Goal: Task Accomplishment & Management: Use online tool/utility

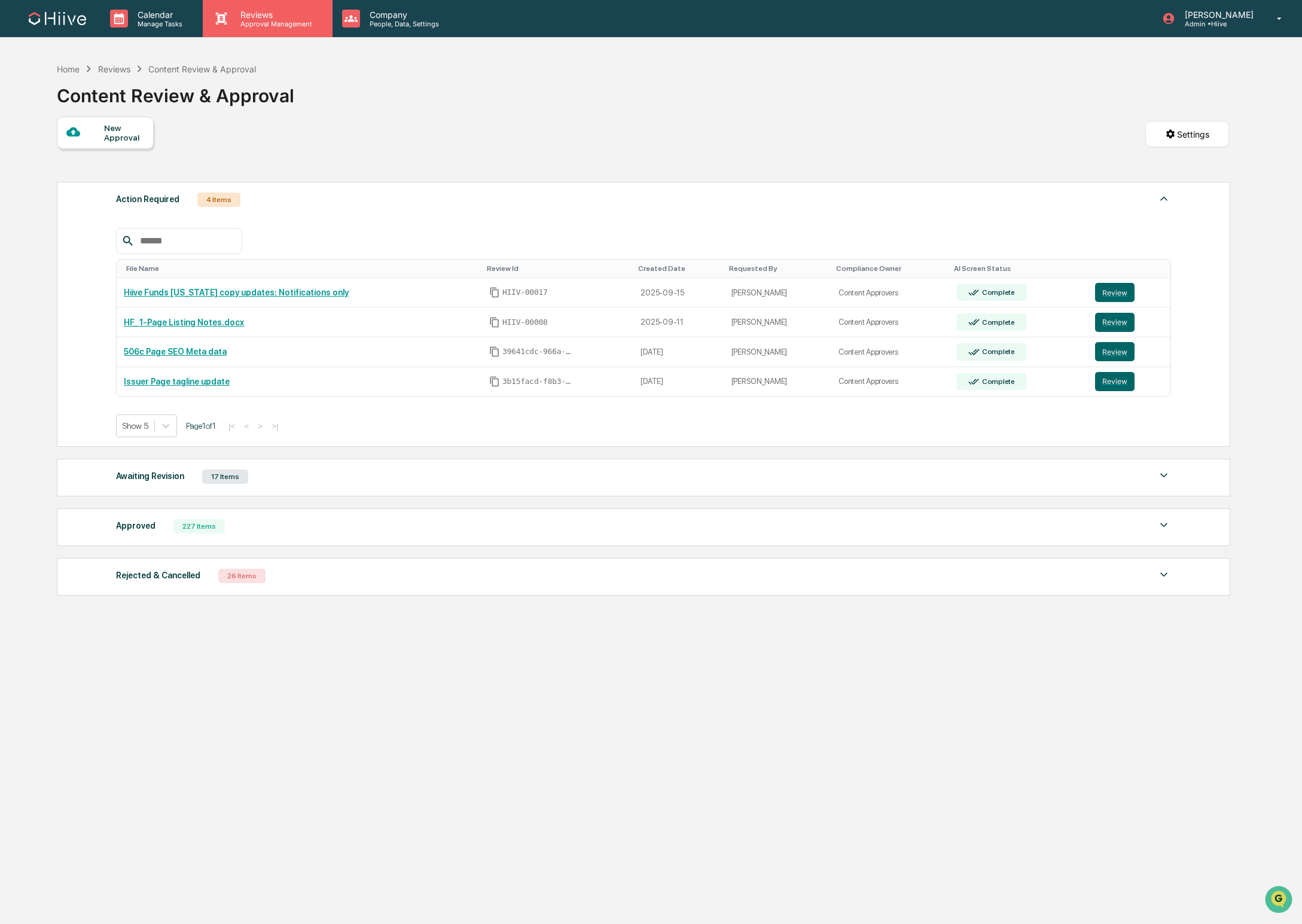
click at [253, 14] on p "Reviews" at bounding box center [275, 15] width 87 height 10
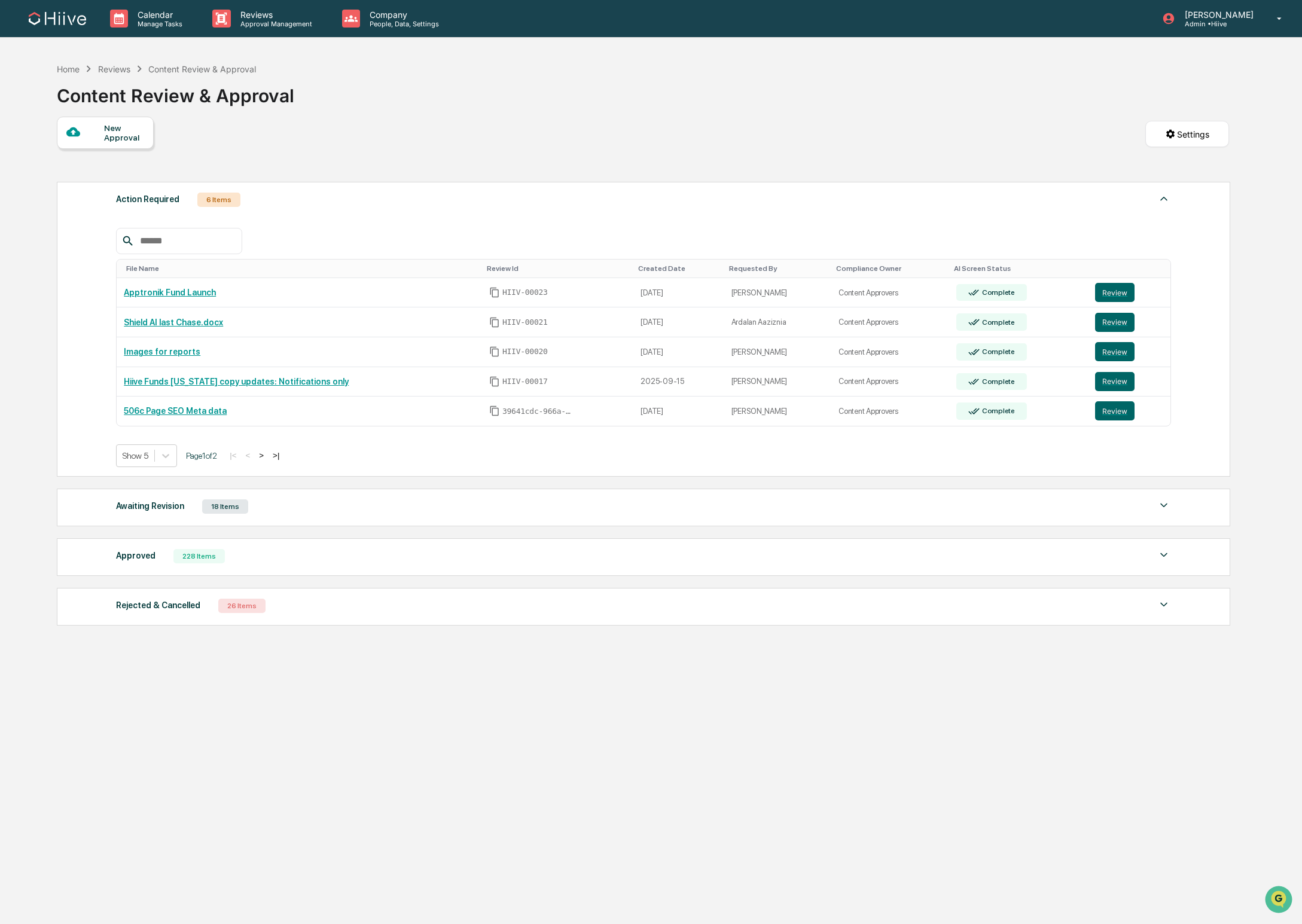
click at [267, 456] on button ">" at bounding box center [261, 456] width 12 height 10
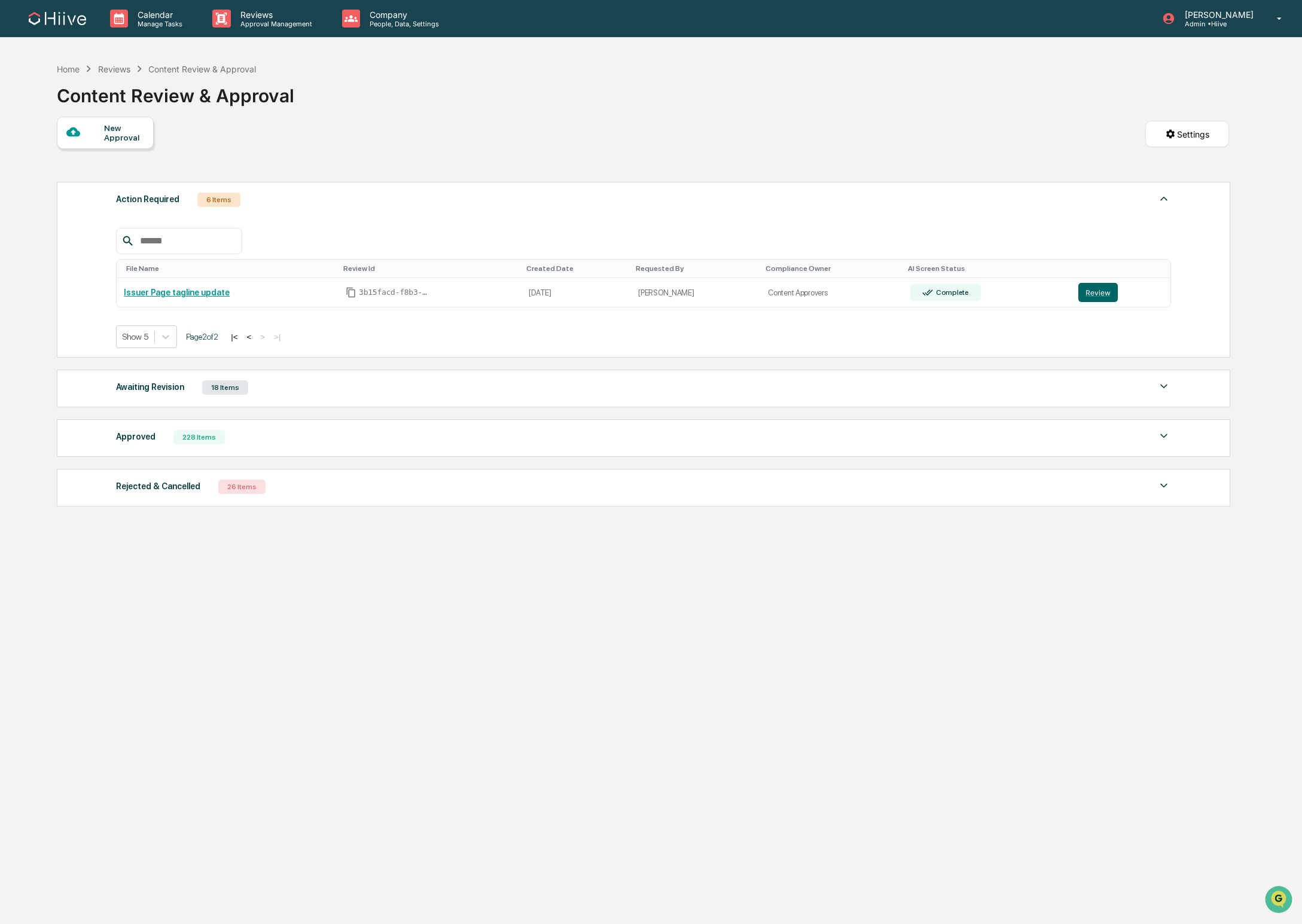
click at [241, 338] on button "|<" at bounding box center [234, 337] width 14 height 10
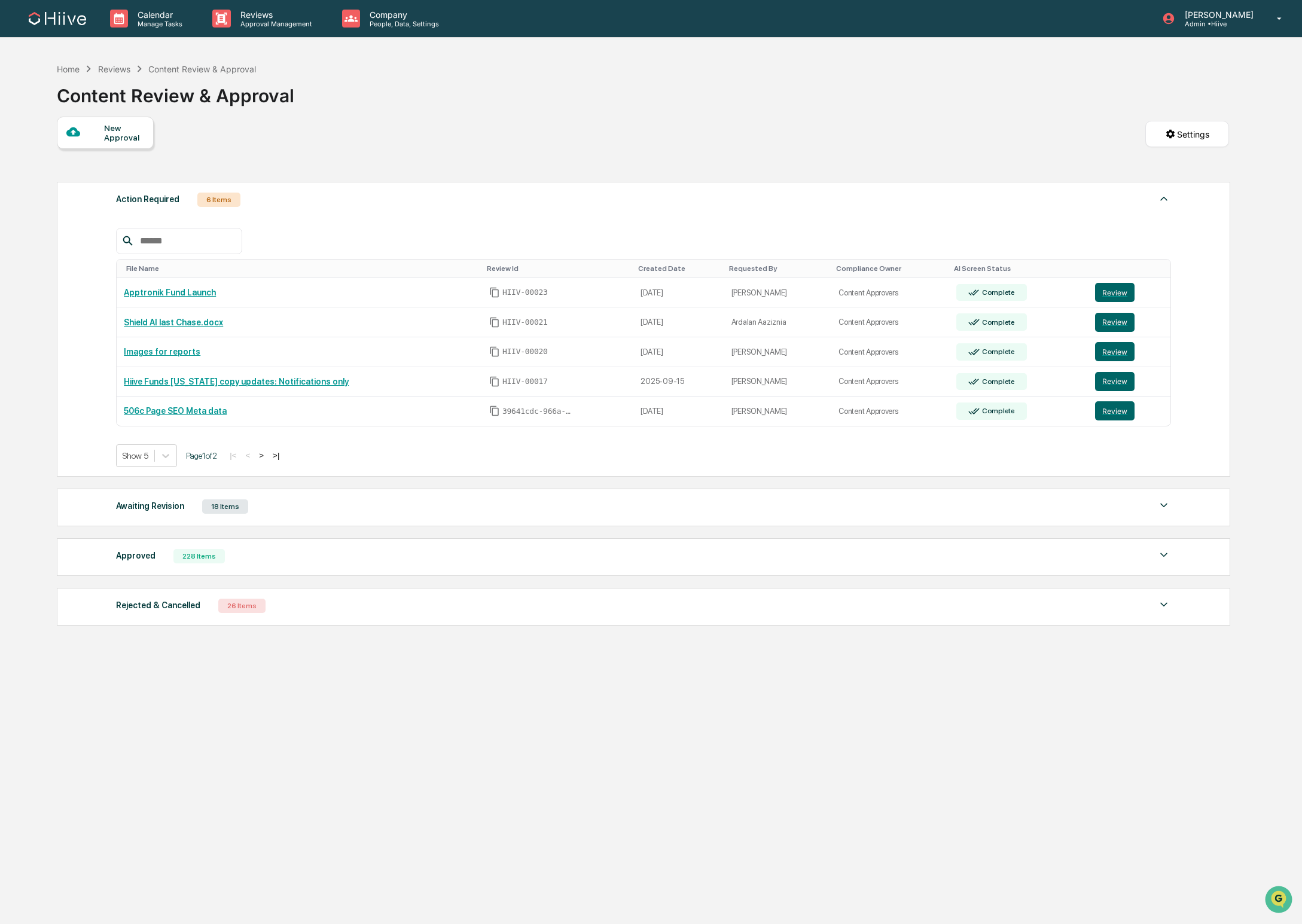
click at [133, 560] on div "Approved" at bounding box center [136, 556] width 39 height 16
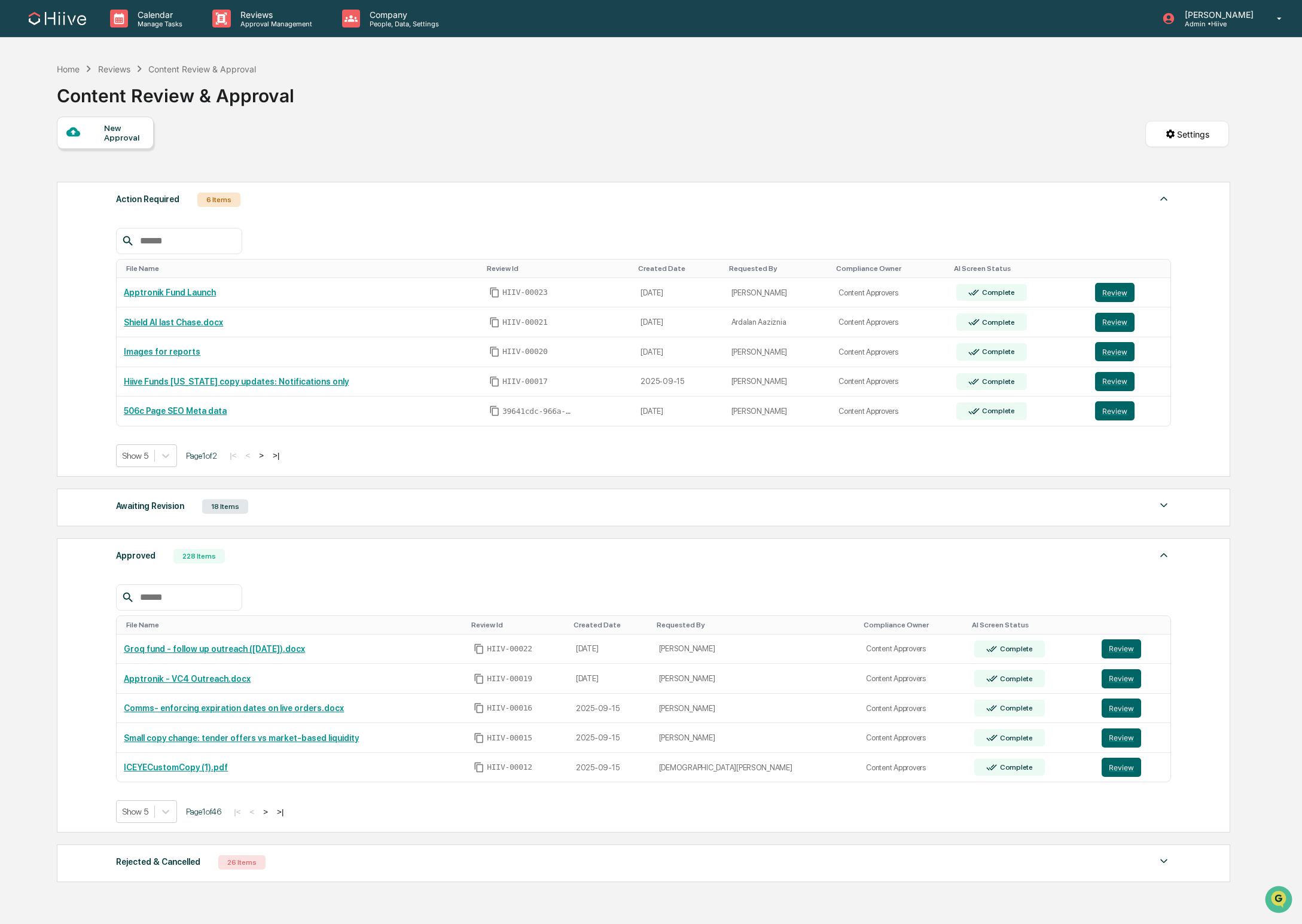
click at [140, 521] on div "Awaiting Revision 18 Items File Name Review Id Created Date Requested By Compli…" at bounding box center [643, 507] width 1173 height 38
click at [144, 510] on div "Awaiting Revision" at bounding box center [150, 506] width 68 height 16
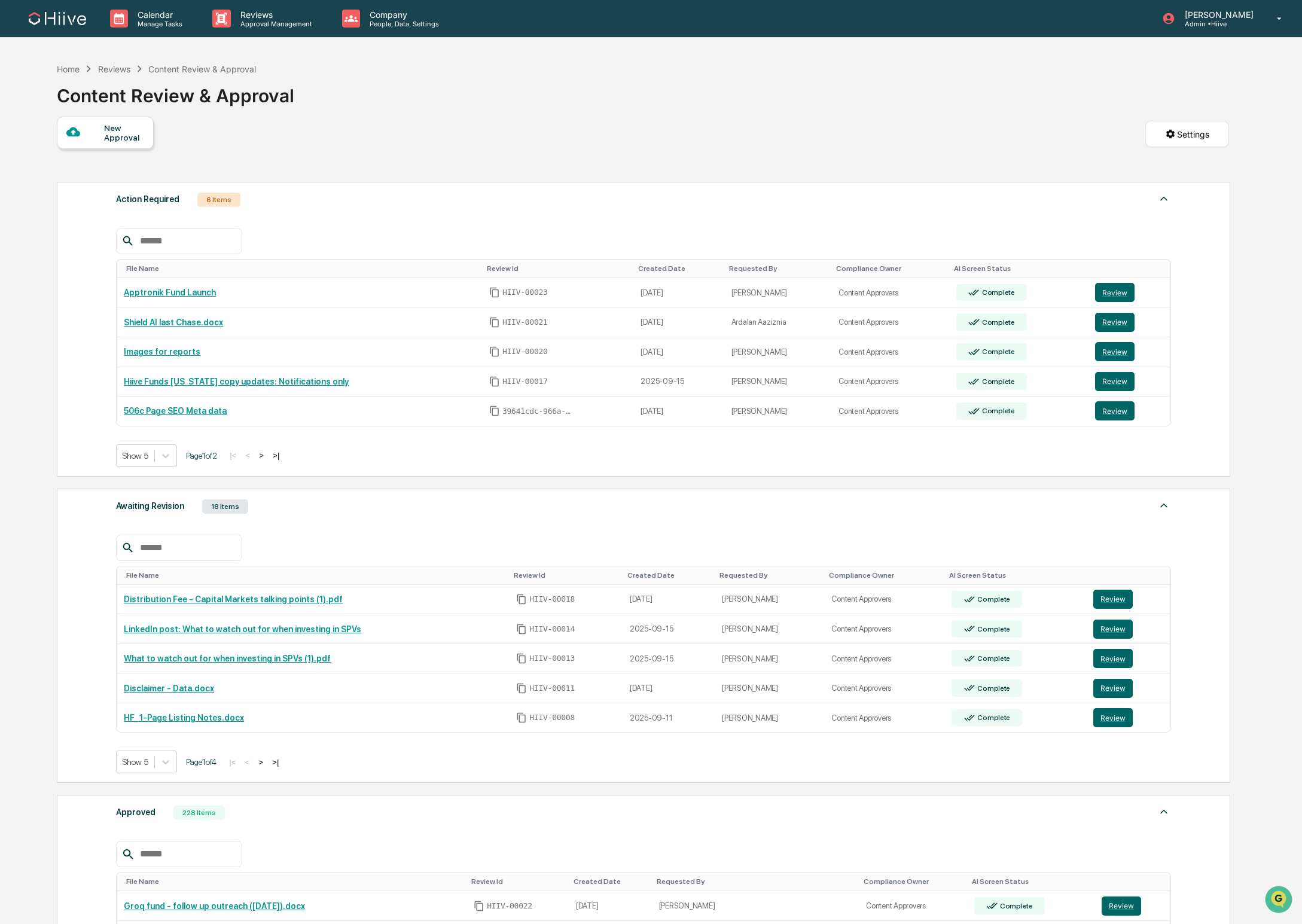
click at [174, 549] on input "text" at bounding box center [186, 548] width 102 height 16
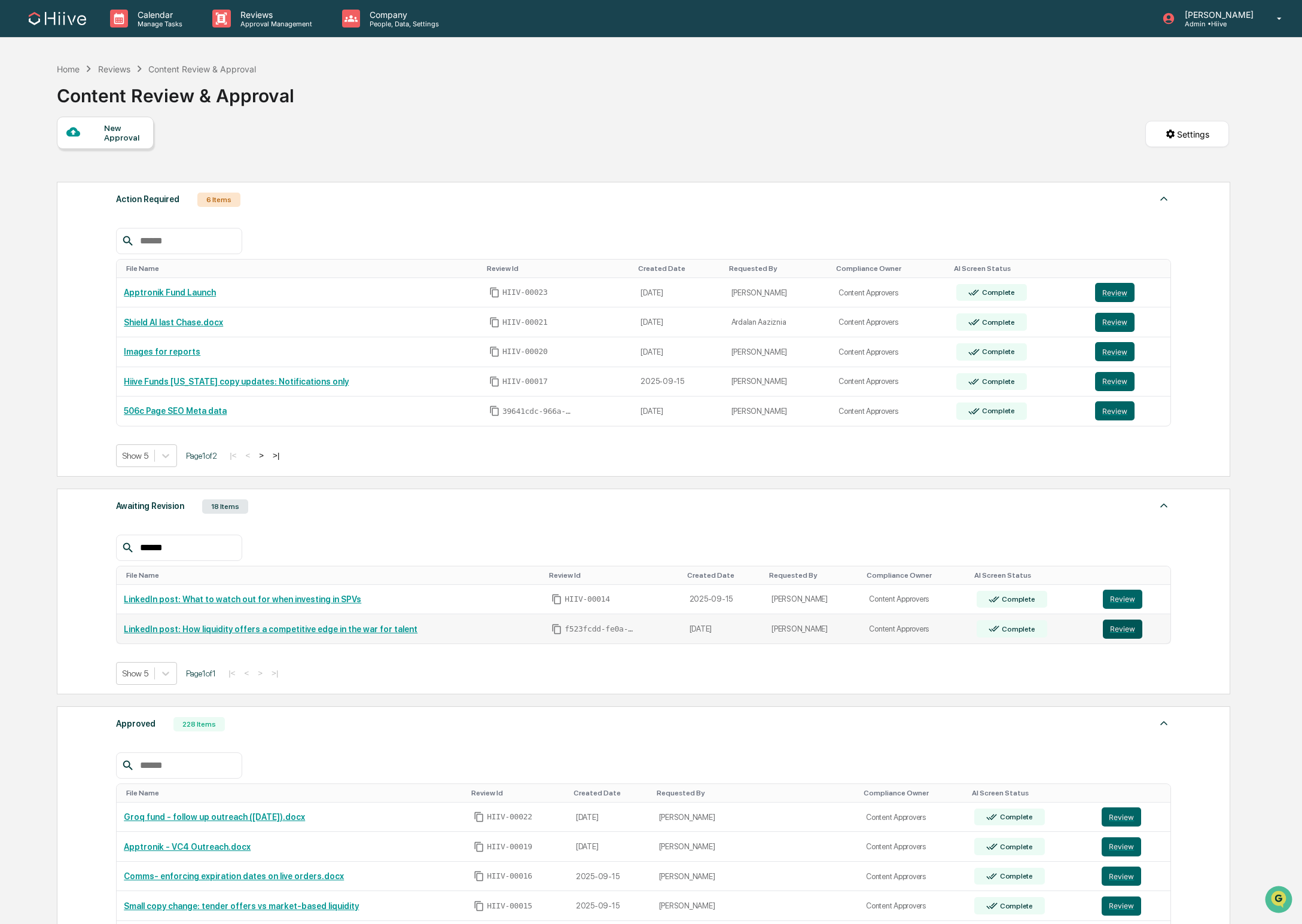
type input "******"
click at [1113, 631] on button "Review" at bounding box center [1122, 629] width 39 height 19
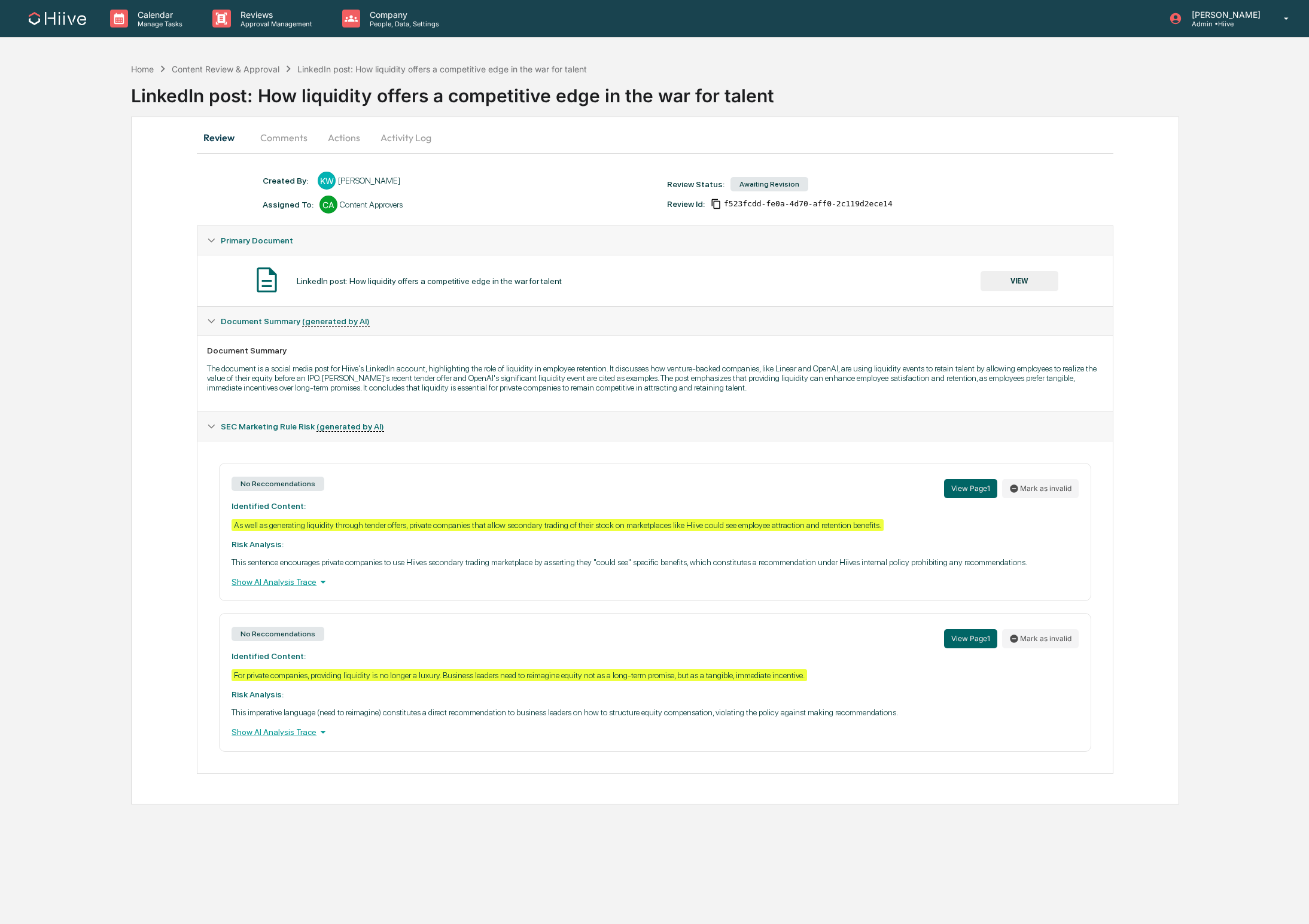
click at [368, 132] on button "Actions" at bounding box center [344, 138] width 54 height 29
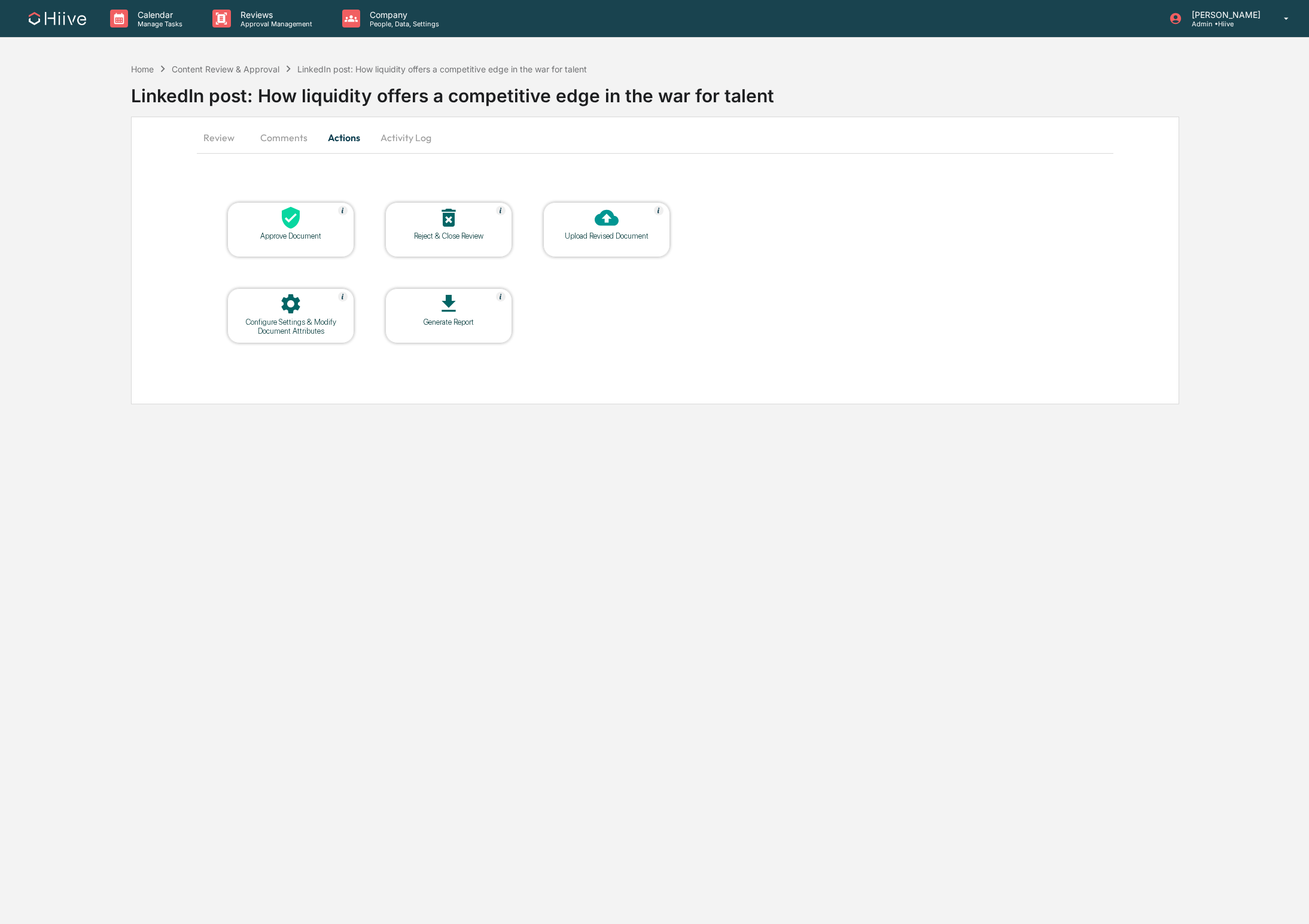
click at [261, 138] on button "Comments" at bounding box center [284, 138] width 67 height 29
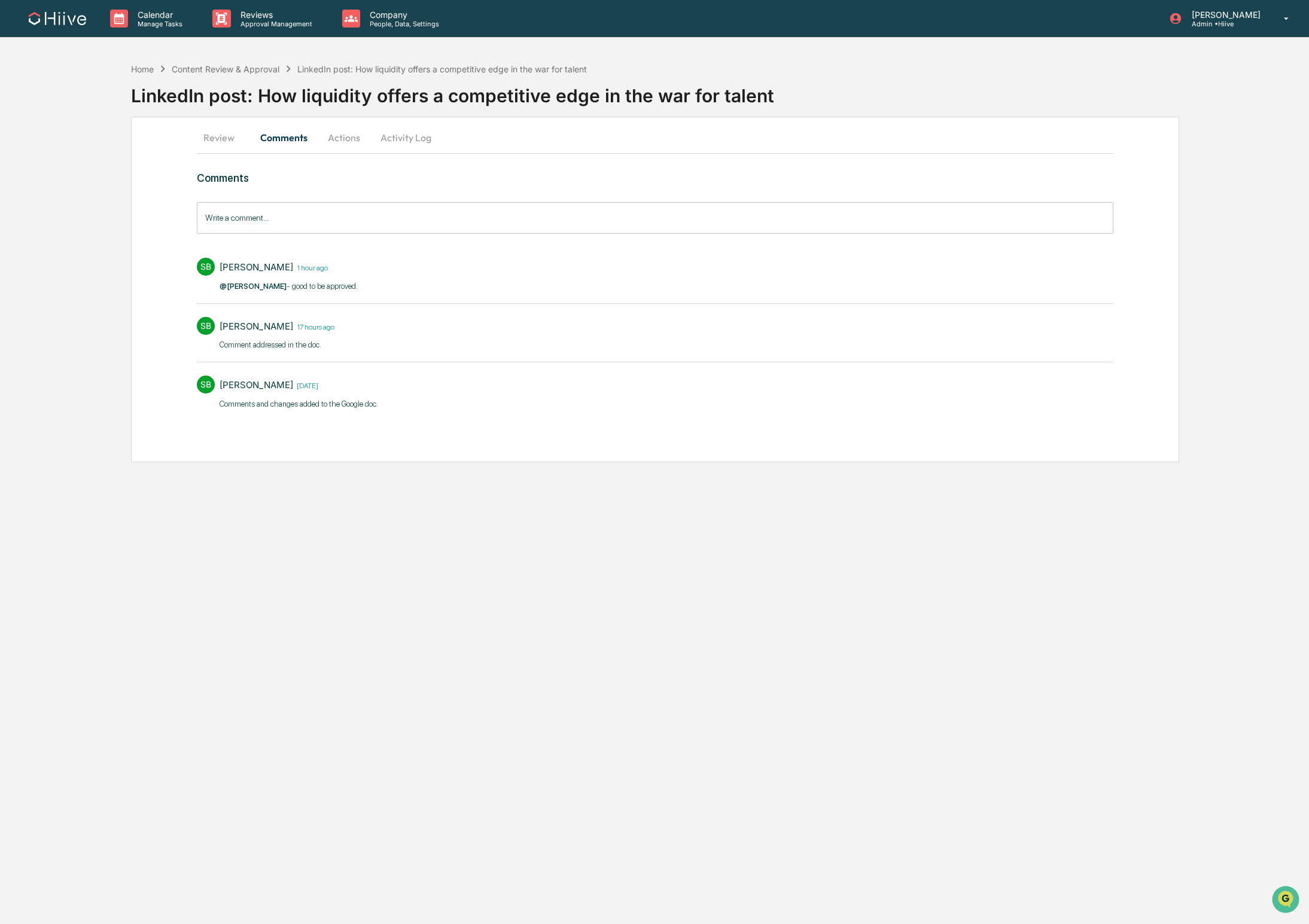
click at [340, 140] on button "Actions" at bounding box center [344, 138] width 54 height 29
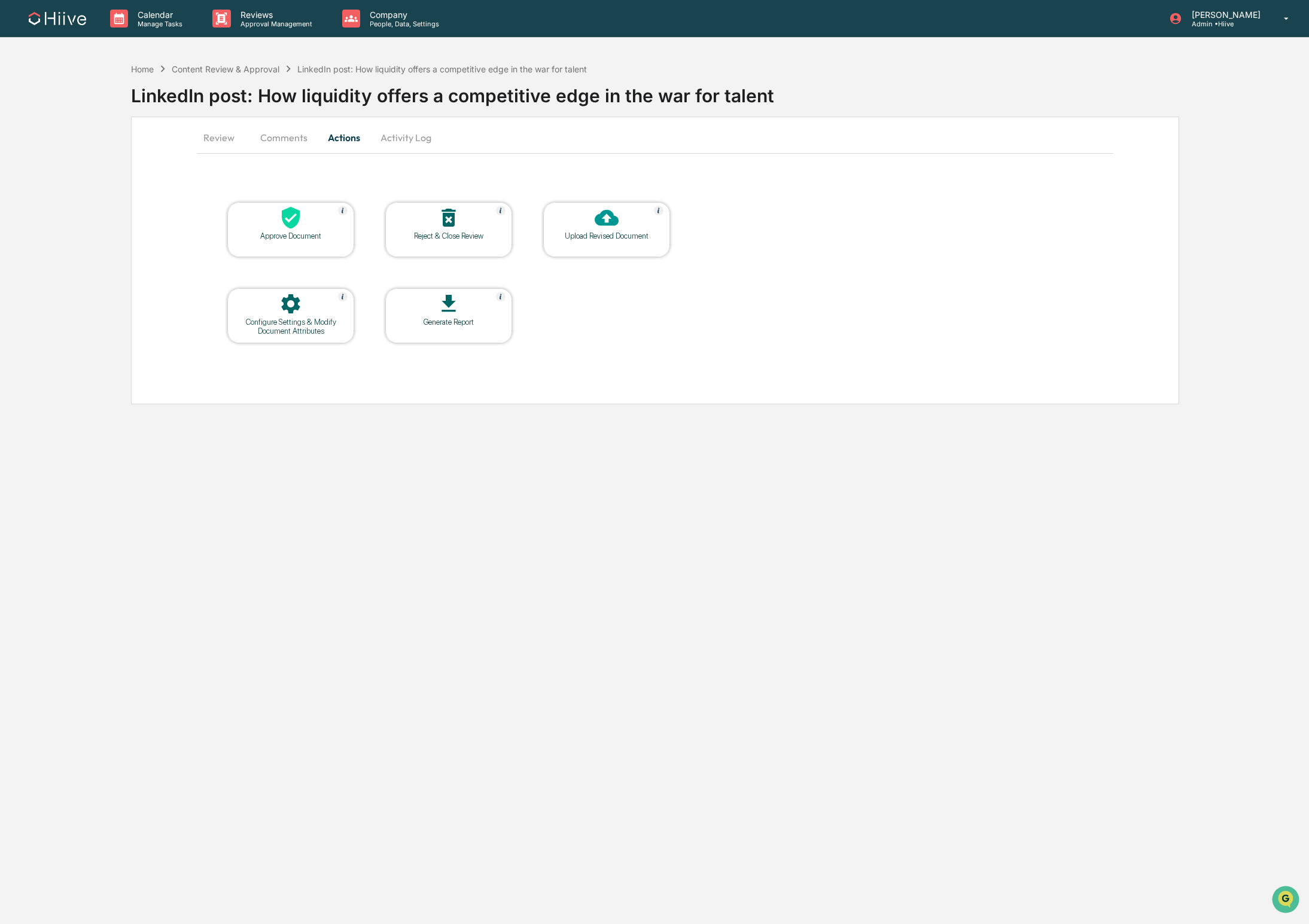
click at [291, 244] on div "Approve Document" at bounding box center [291, 230] width 127 height 55
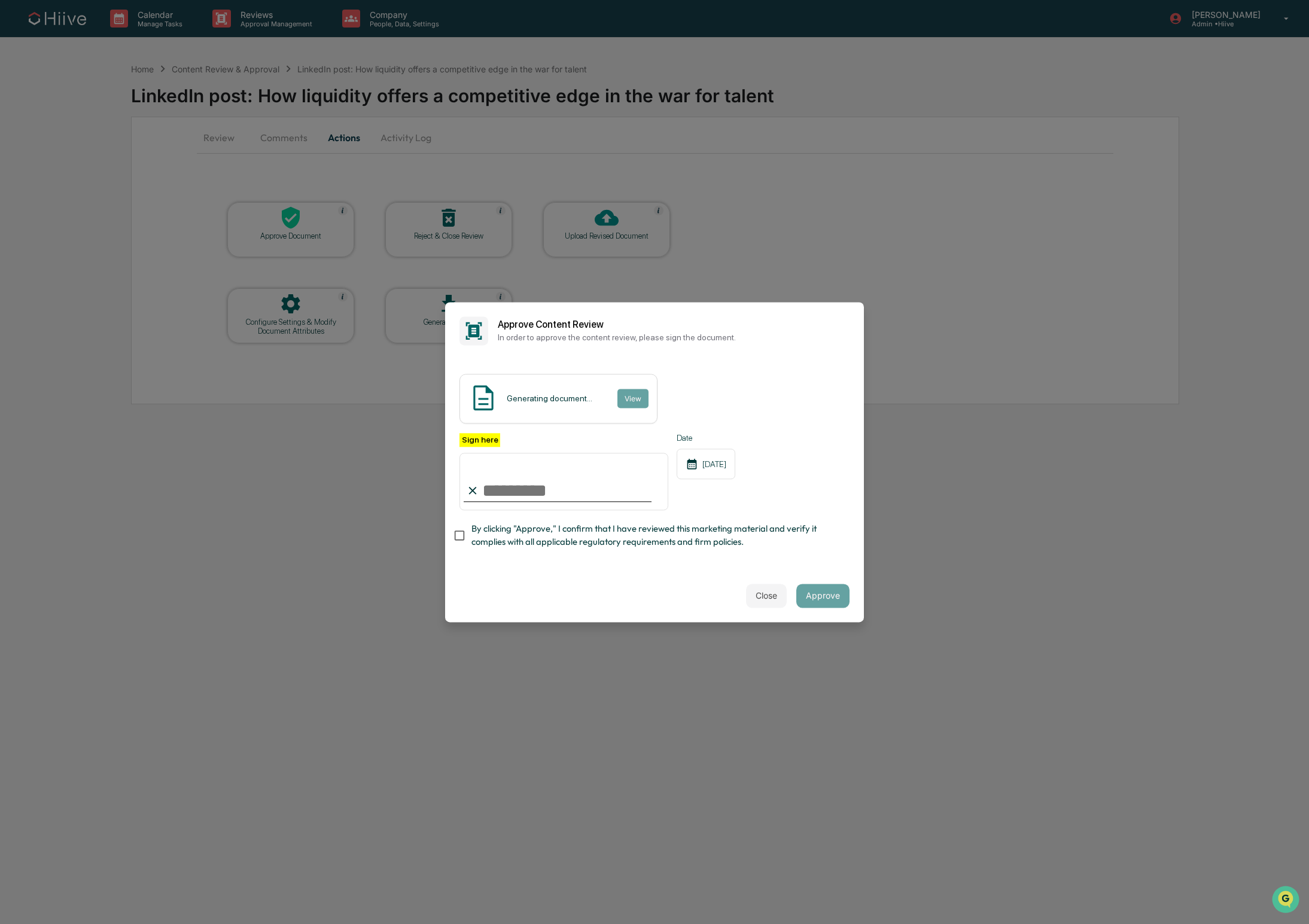
click at [493, 526] on span "By clicking "Approve," I confirm that I have reviewed this marketing material a…" at bounding box center [656, 535] width 368 height 27
click at [630, 481] on input "Sign here" at bounding box center [564, 481] width 209 height 57
click at [0, 923] on com-1password-button at bounding box center [0, 924] width 0 height 0
type input "**********"
click at [824, 592] on button "Approve" at bounding box center [823, 596] width 54 height 24
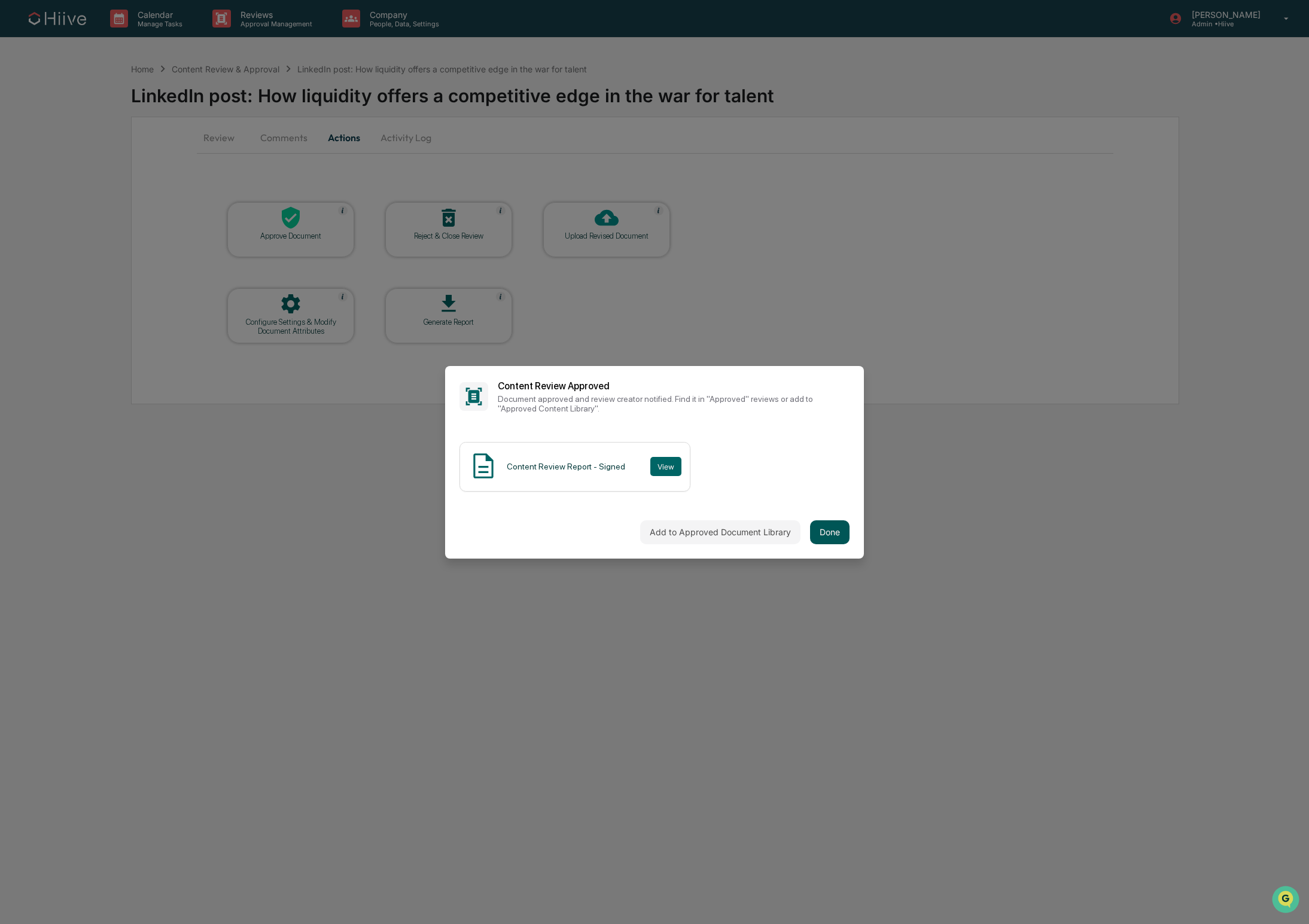
click at [830, 539] on button "Done" at bounding box center [830, 532] width 39 height 24
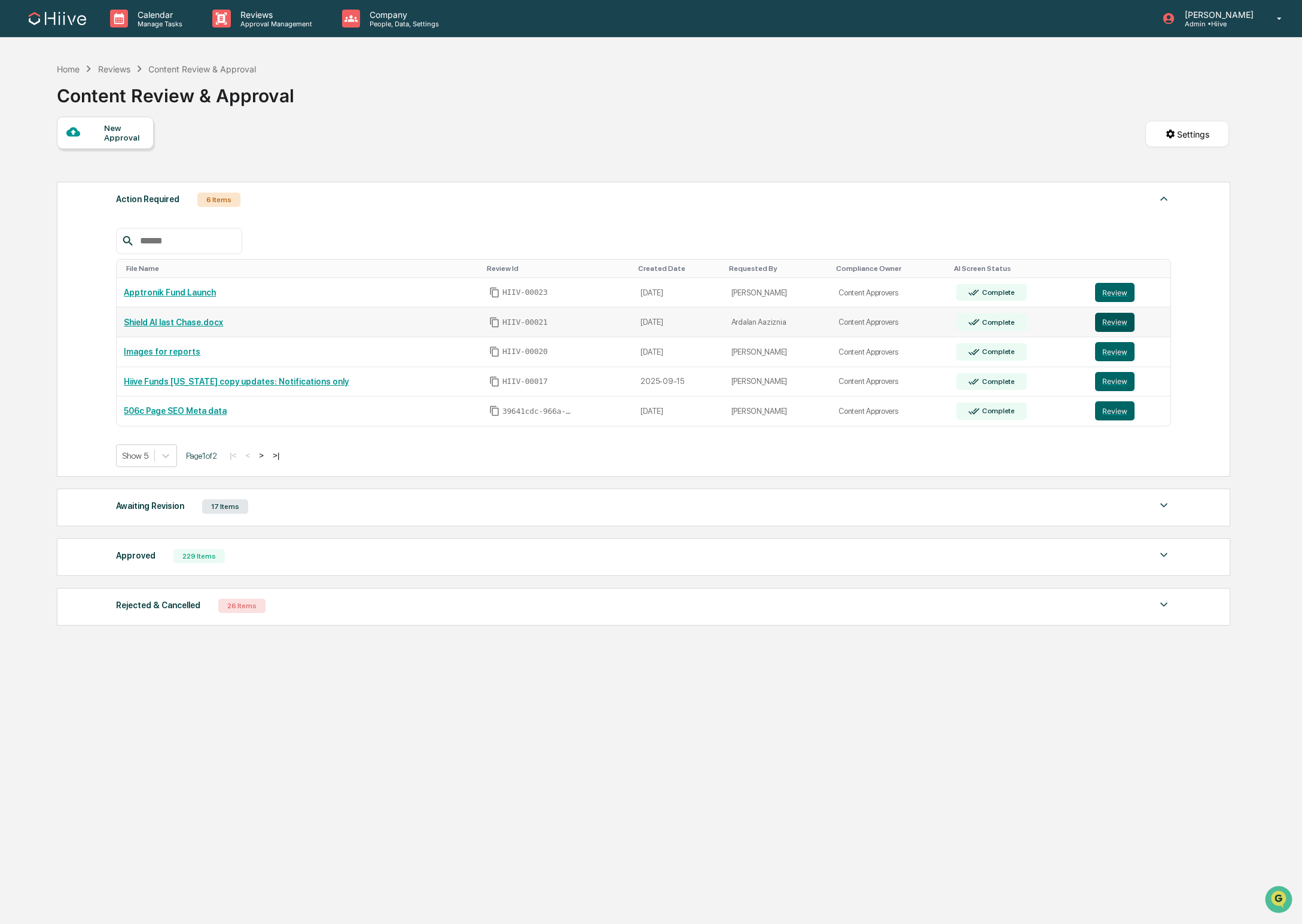
click at [1113, 323] on button "Review" at bounding box center [1115, 322] width 39 height 19
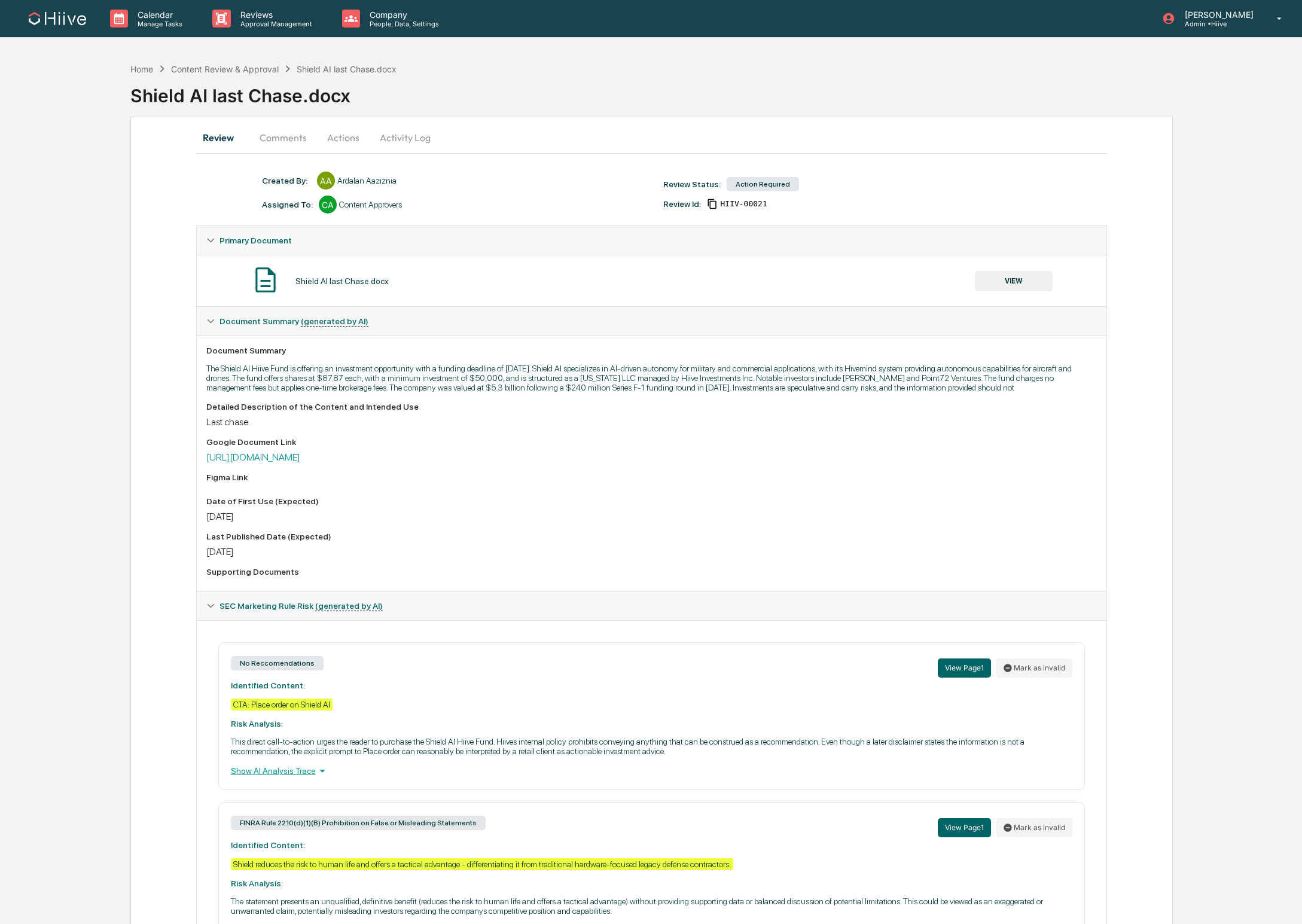
click at [271, 142] on button "Comments" at bounding box center [283, 138] width 67 height 29
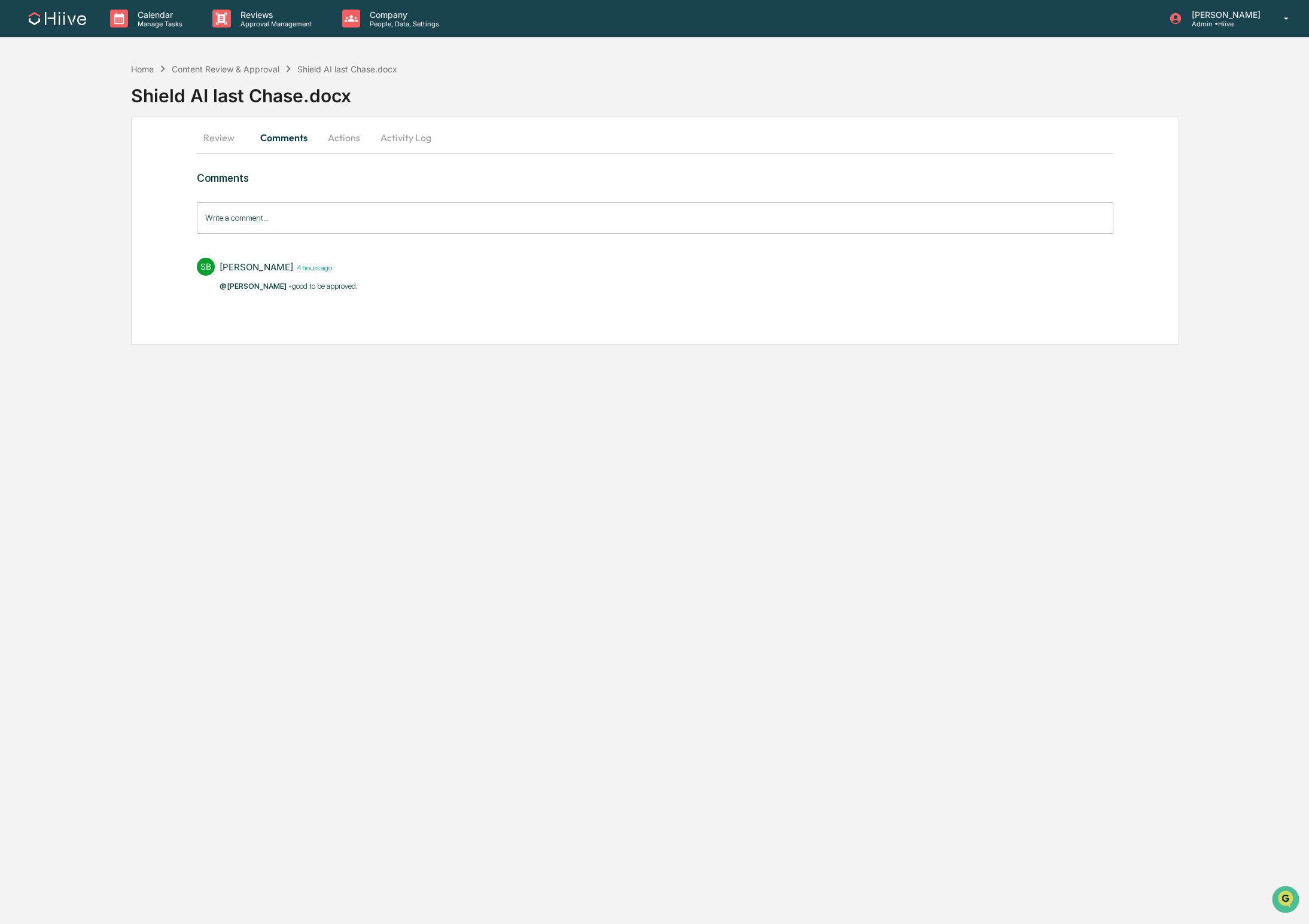
click at [336, 146] on button "Actions" at bounding box center [344, 138] width 54 height 29
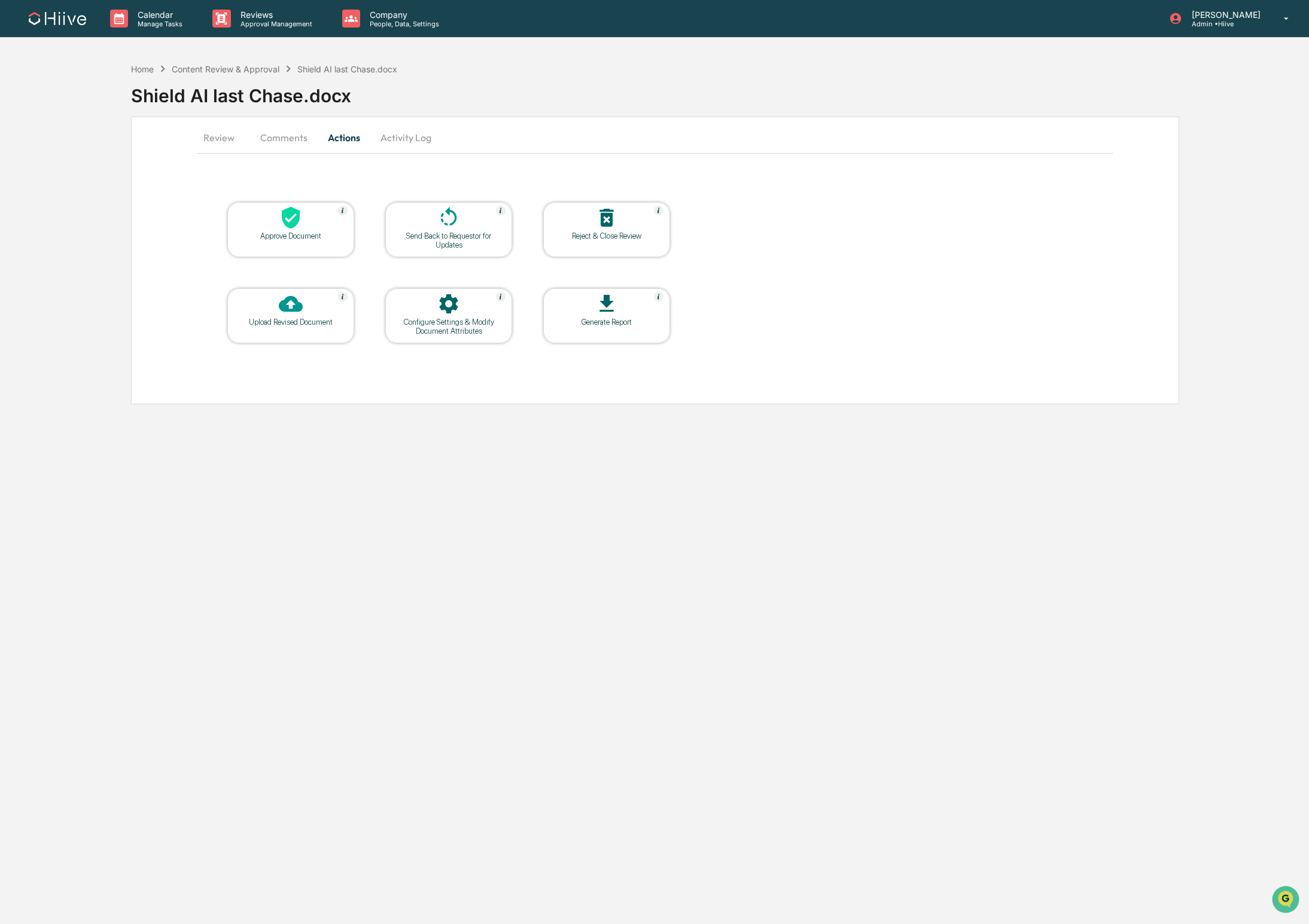
click at [270, 253] on div "Approve Document" at bounding box center [291, 230] width 127 height 55
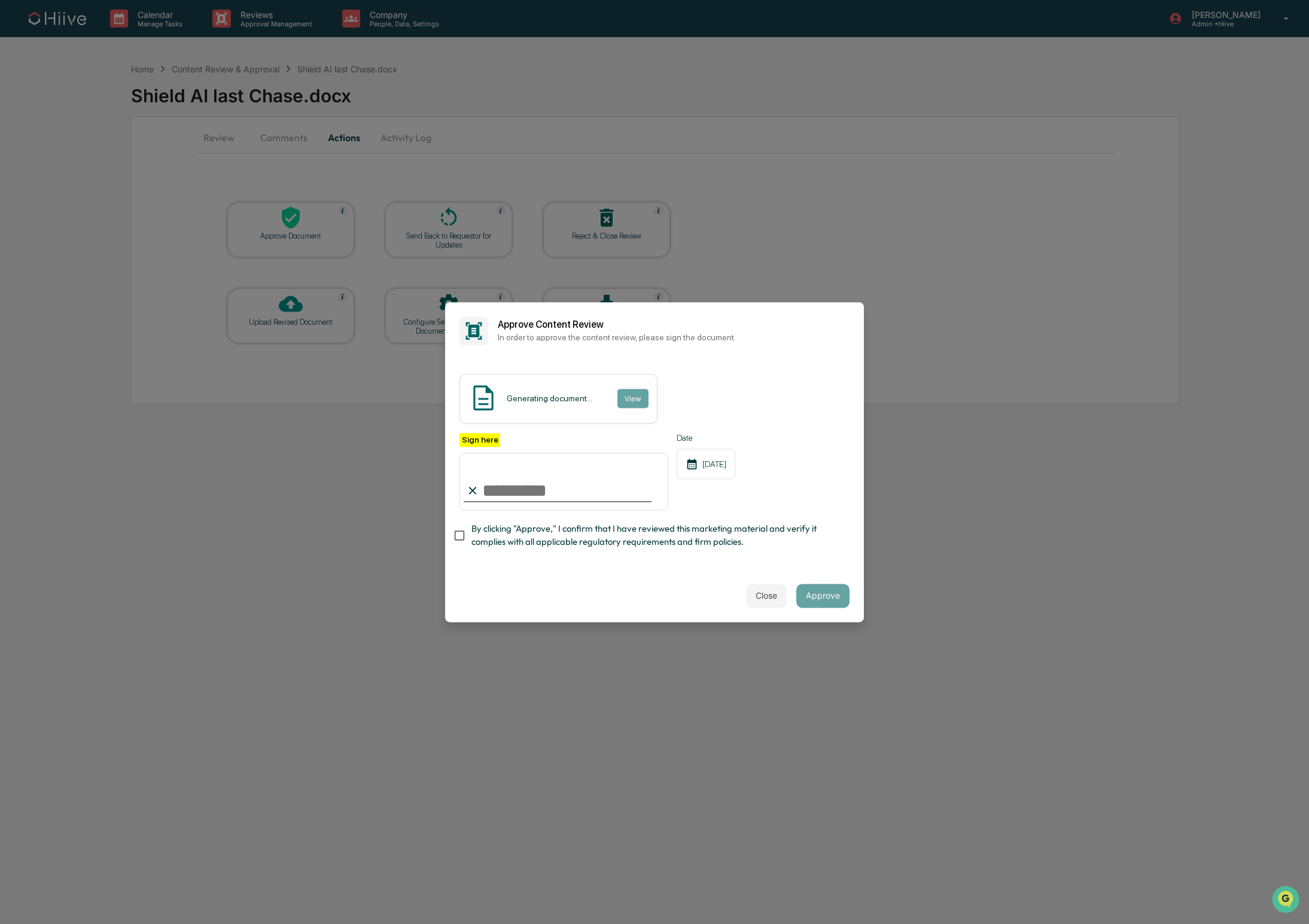
type input "**********"
click at [515, 542] on span "By clicking "Approve," I confirm that I have reviewed this marketing material a…" at bounding box center [656, 535] width 368 height 27
click at [677, 562] on div "**********" at bounding box center [654, 464] width 419 height 210
click at [827, 597] on button "Approve" at bounding box center [823, 596] width 54 height 24
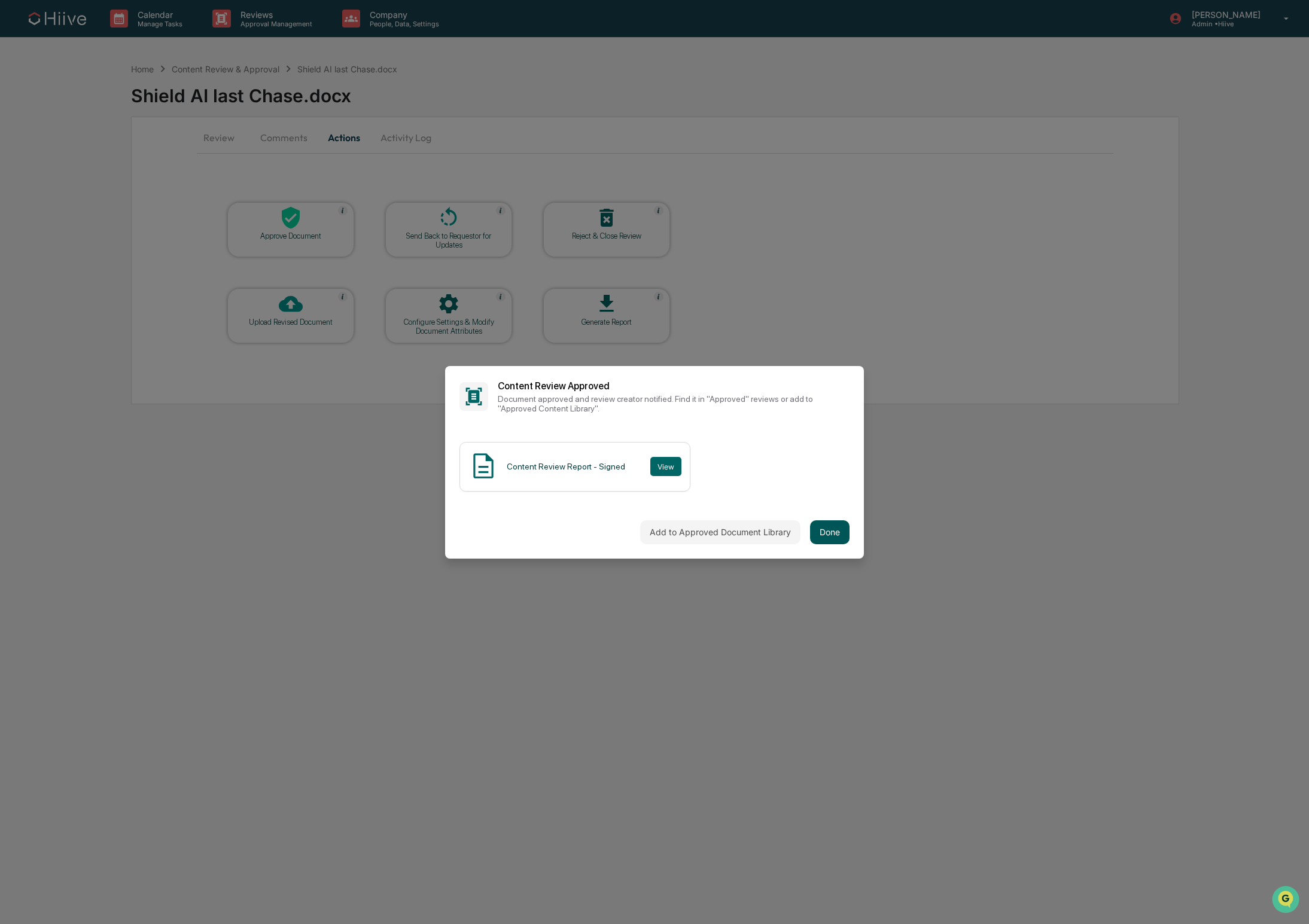
click at [835, 534] on button "Done" at bounding box center [830, 532] width 39 height 24
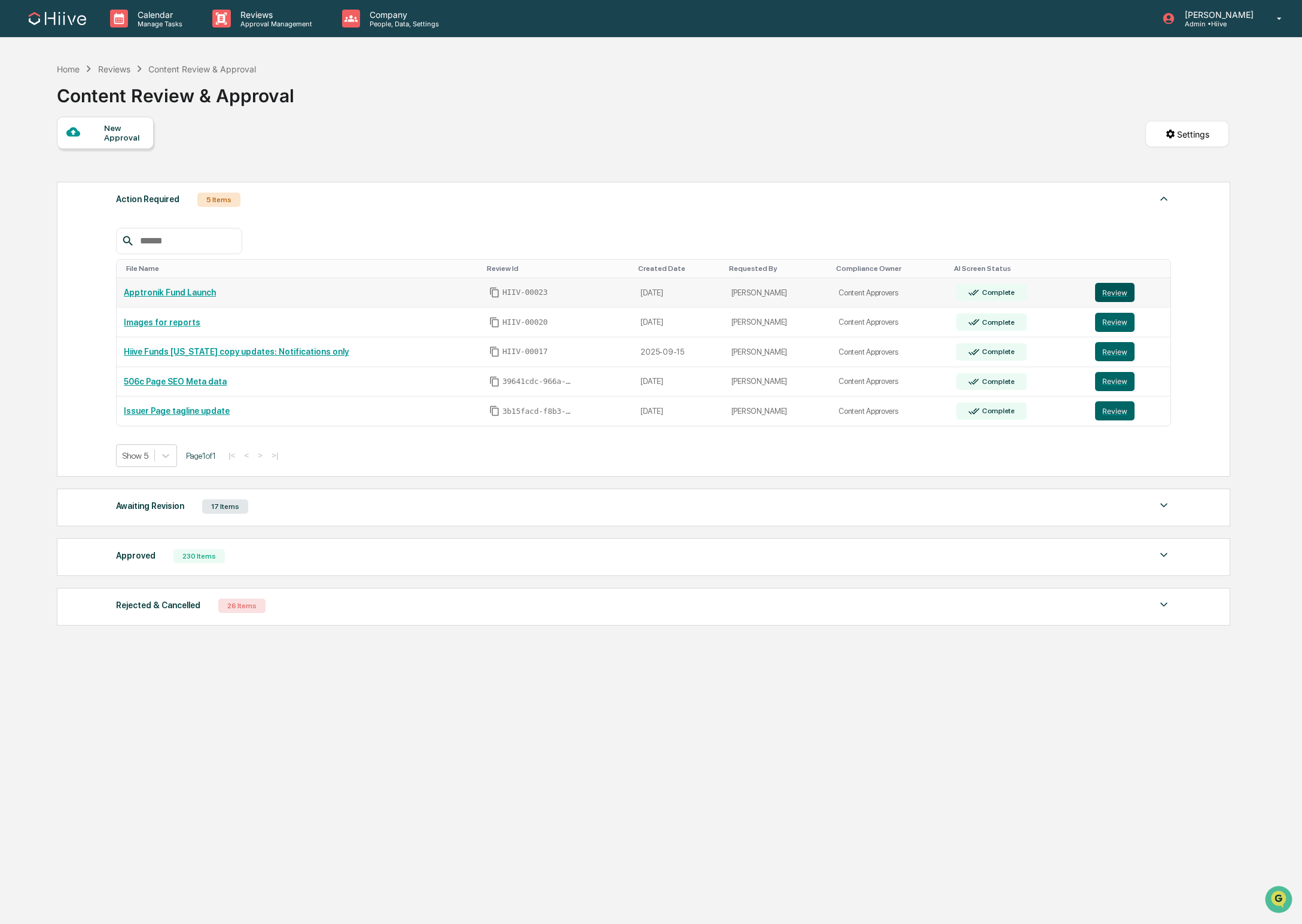
click at [1113, 293] on button "Review" at bounding box center [1115, 292] width 39 height 19
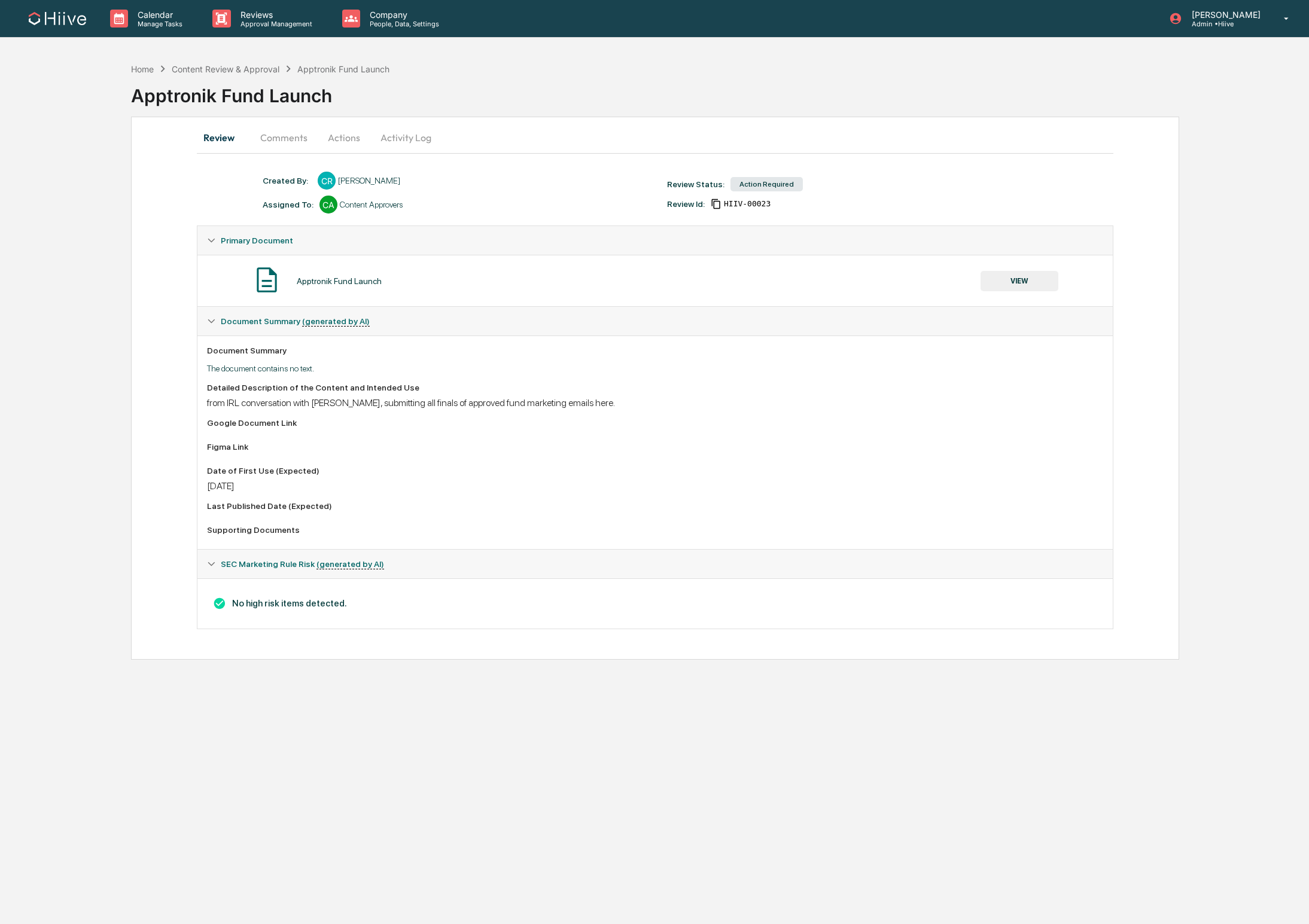
click at [274, 147] on button "Comments" at bounding box center [284, 138] width 67 height 29
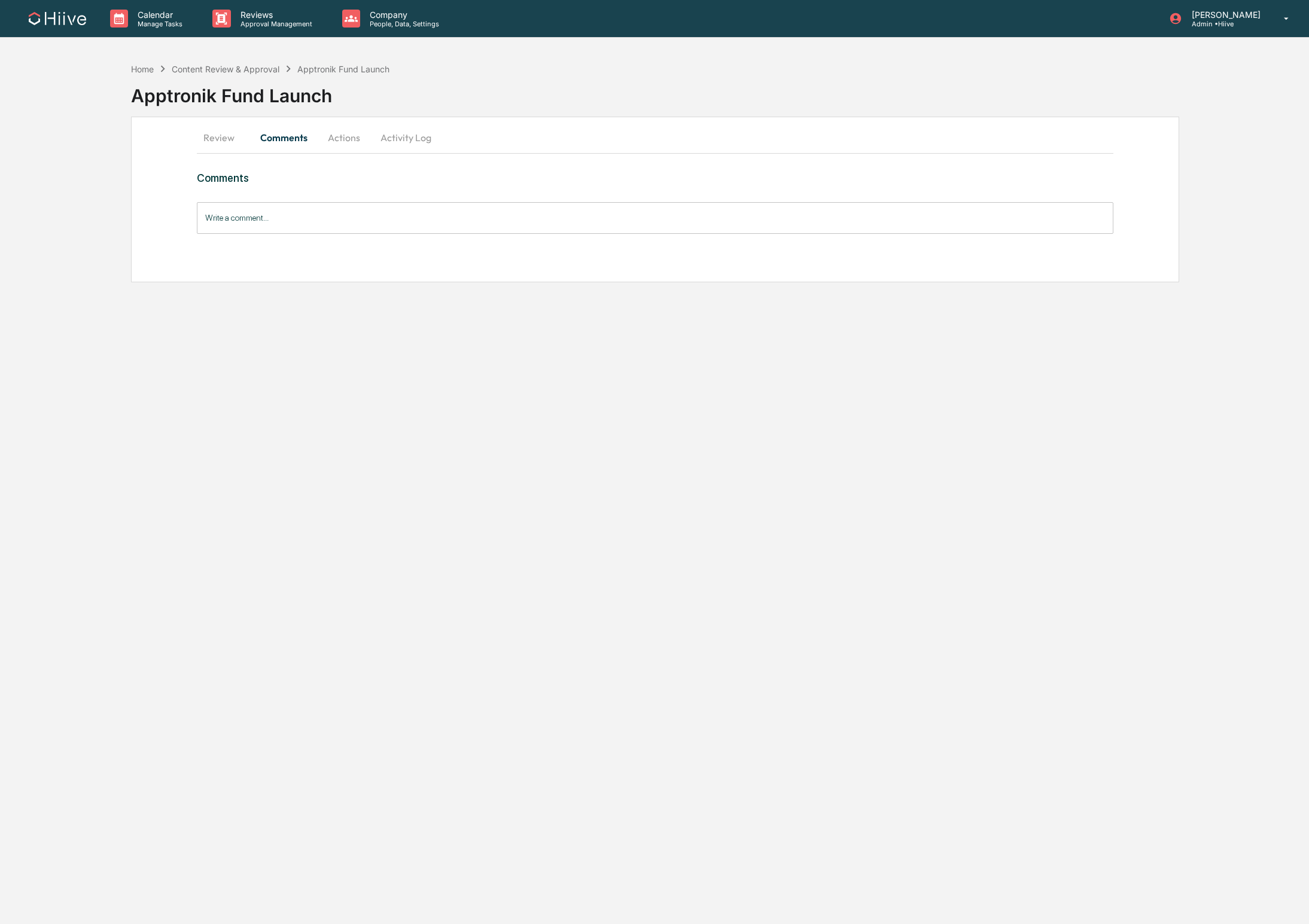
click at [210, 133] on button "Review" at bounding box center [223, 138] width 54 height 29
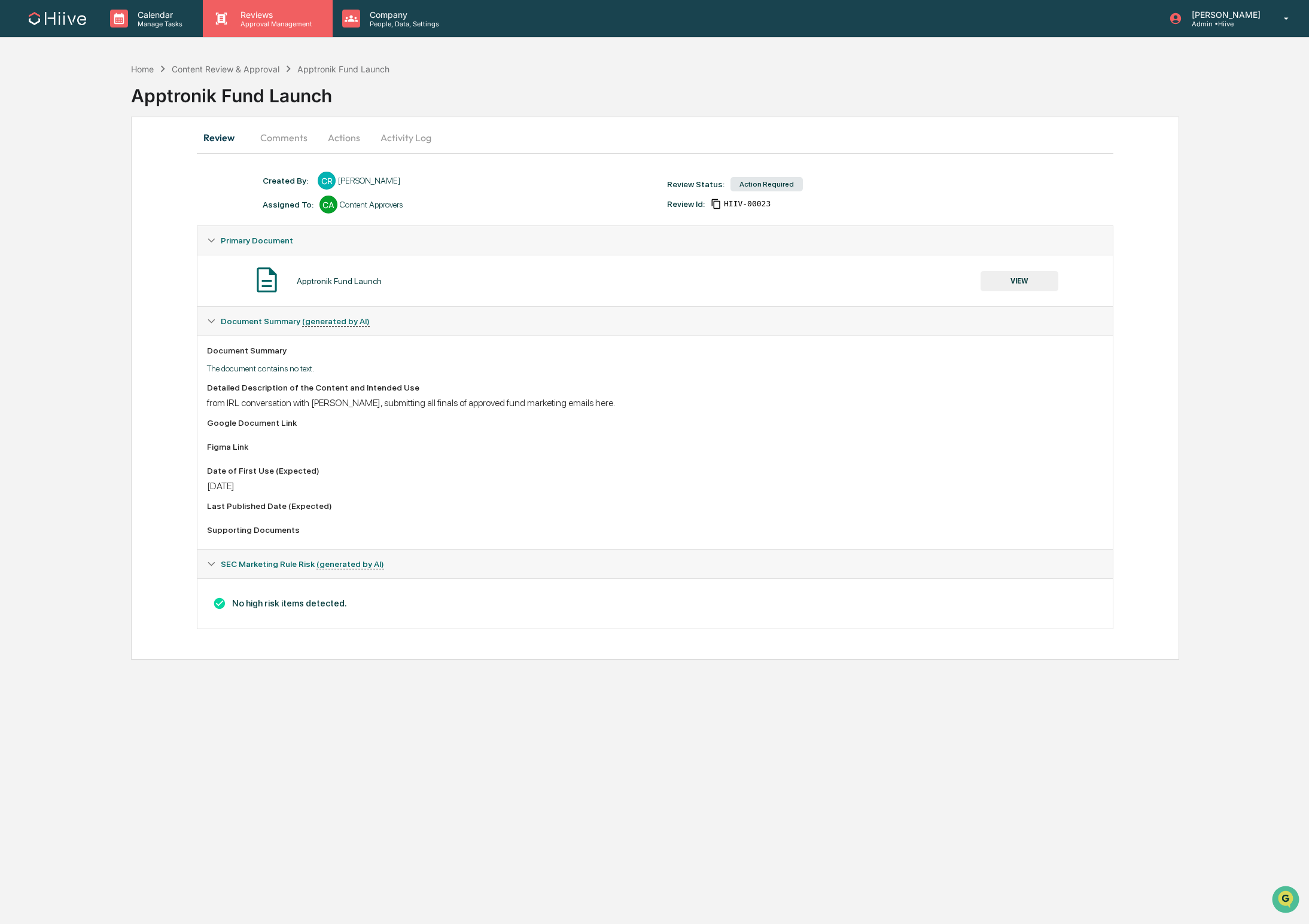
click at [257, 29] on div "Reviews Approval Management" at bounding box center [267, 18] width 129 height 37
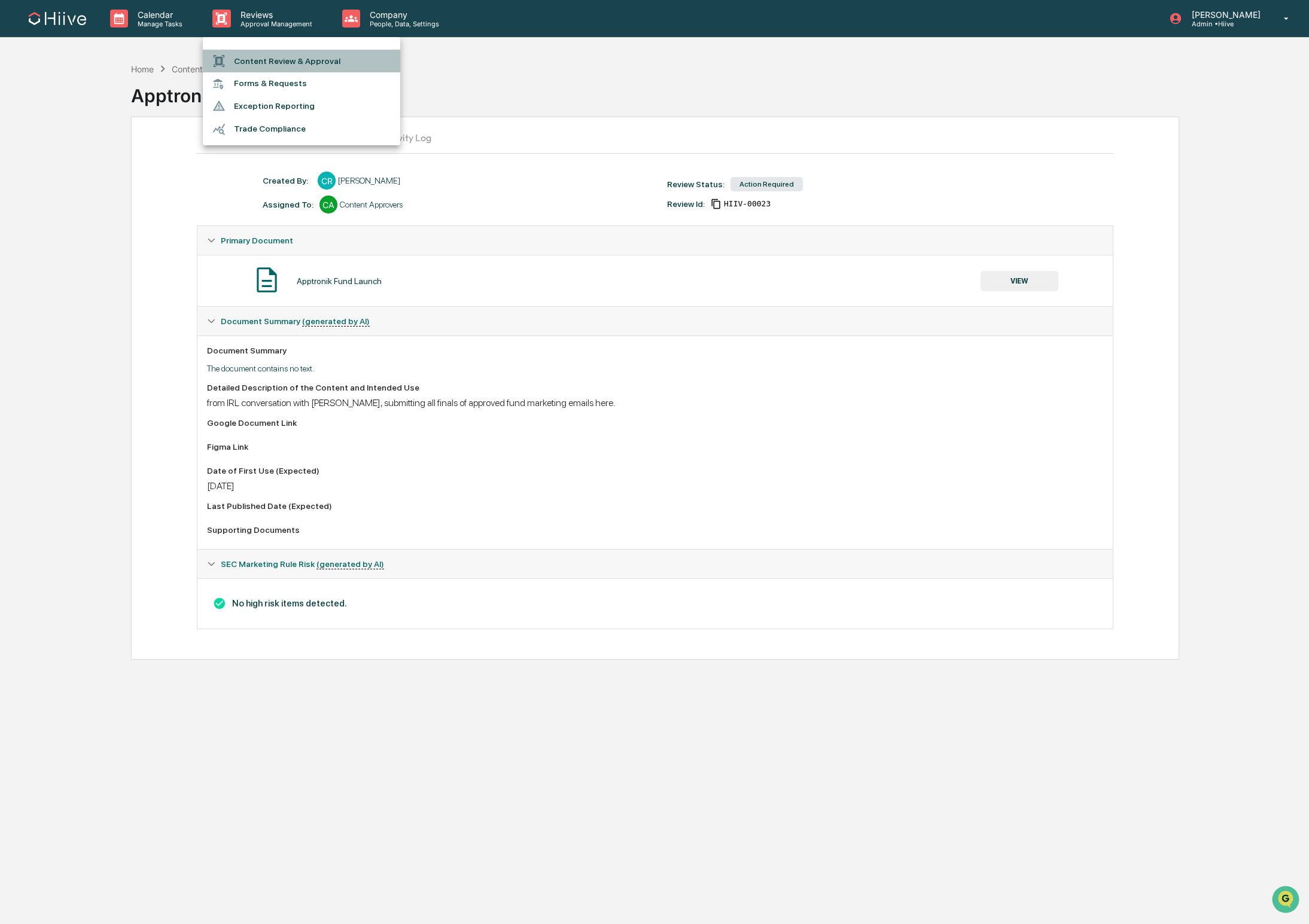
click at [263, 68] on li "Content Review & Approval" at bounding box center [301, 61] width 197 height 23
